Goal: Transaction & Acquisition: Purchase product/service

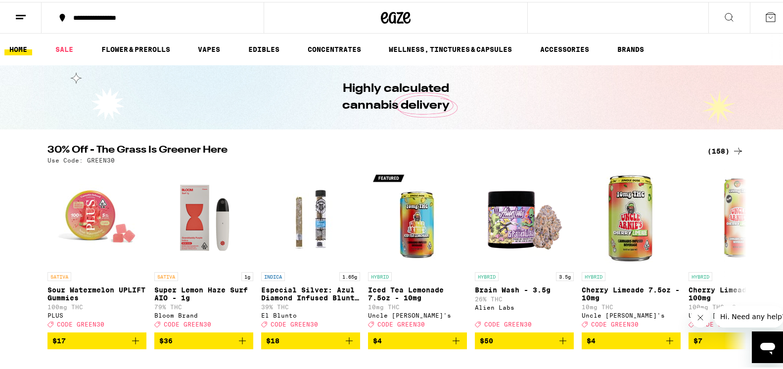
click at [717, 148] on div "(158)" at bounding box center [725, 149] width 37 height 12
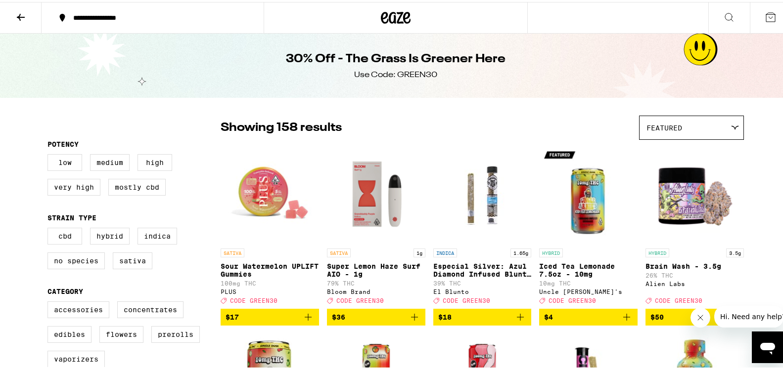
scroll to position [151, 0]
